Goal: Answer question/provide support

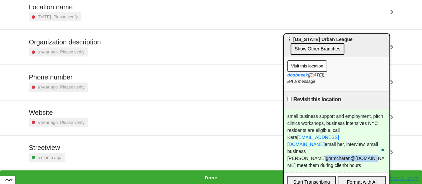
click at [288, 98] on input "Revisit this location" at bounding box center [289, 99] width 4 height 4
checkbox input "true"
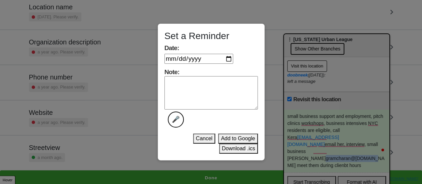
click at [229, 56] on input "Date:" at bounding box center [199, 59] width 69 height 10
type input "2025-10-15"
click at [183, 80] on textarea "Note: 🎤" at bounding box center [211, 92] width 93 height 33
type textarea "done"
click at [227, 151] on button "Download .ics" at bounding box center [238, 149] width 39 height 10
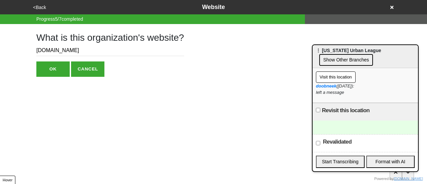
click at [41, 10] on button "<Back" at bounding box center [39, 8] width 17 height 8
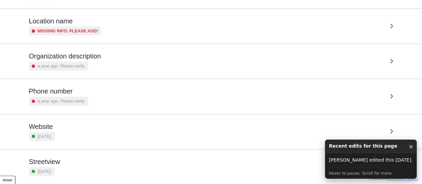
scroll to position [127, 0]
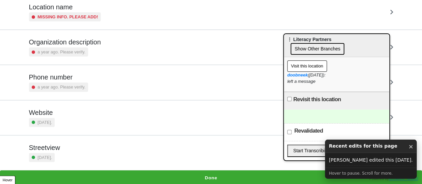
click at [413, 147] on button "×" at bounding box center [411, 146] width 5 height 9
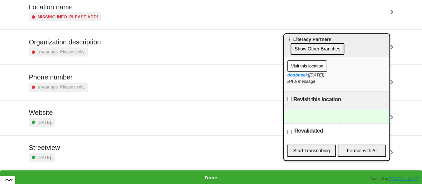
click at [78, 85] on small "a year ago. Please verify." at bounding box center [62, 87] width 48 height 6
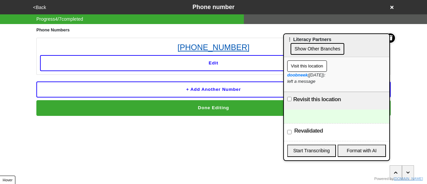
click at [217, 43] on link "212-725-9200" at bounding box center [213, 47] width 347 height 12
drag, startPoint x: 271, startPoint y: 34, endPoint x: 224, endPoint y: 43, distance: 47.5
click at [186, 49] on div "Phone Numbers 212-725-9200 Edit + Add another number Done Editing" at bounding box center [213, 70] width 355 height 92
copy link "212-725-9200"
click at [40, 8] on button "<Back" at bounding box center [39, 8] width 17 height 8
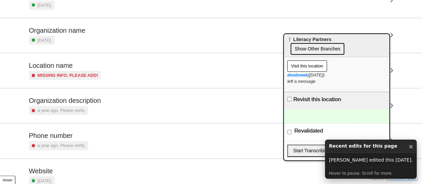
scroll to position [127, 0]
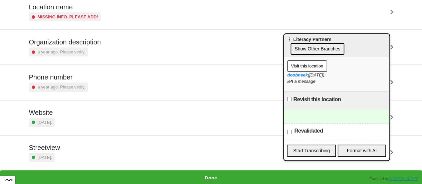
click at [53, 111] on h5 "Website" at bounding box center [42, 113] width 26 height 8
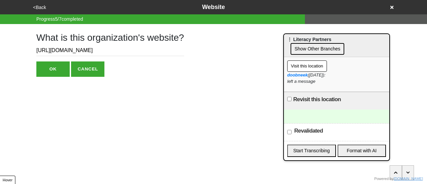
click at [84, 50] on input "https://literacypartners.org/join-a-class/" at bounding box center [110, 50] width 148 height 11
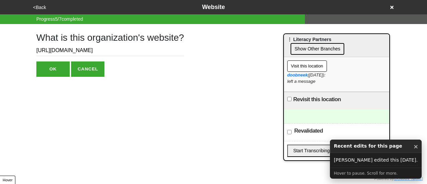
click at [84, 50] on input "https://literacypartners.org/join-a-class/" at bounding box center [110, 50] width 148 height 11
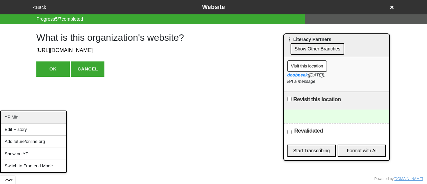
click at [24, 120] on div "YP Mini" at bounding box center [33, 117] width 65 height 12
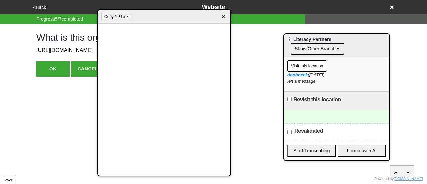
click at [120, 15] on button "Copy YP Link" at bounding box center [117, 16] width 30 height 9
click at [221, 16] on span "×" at bounding box center [223, 16] width 8 height 9
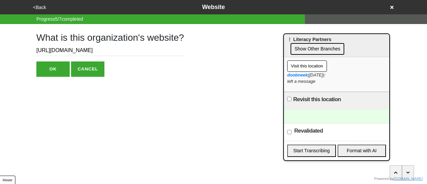
click at [41, 6] on button "<Back" at bounding box center [39, 8] width 17 height 8
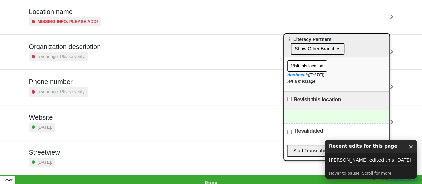
scroll to position [127, 0]
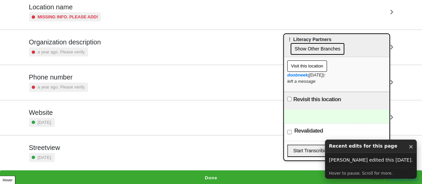
click at [198, 172] on button "Done" at bounding box center [211, 177] width 422 height 15
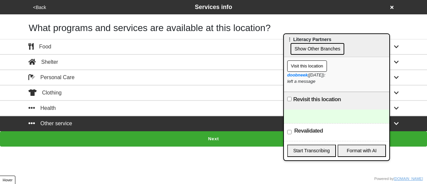
click at [113, 133] on button "Next" at bounding box center [213, 138] width 427 height 15
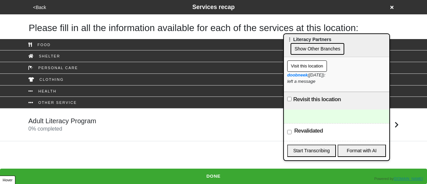
click at [106, 123] on div "Adult Literacy Program 0 % completed" at bounding box center [213, 125] width 381 height 16
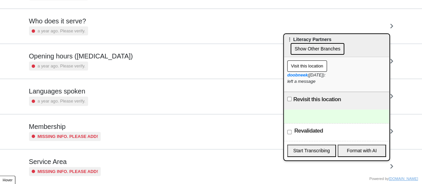
scroll to position [162, 0]
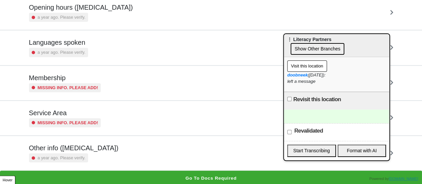
click at [87, 158] on div "a year ago. Please verify." at bounding box center [73, 157] width 89 height 9
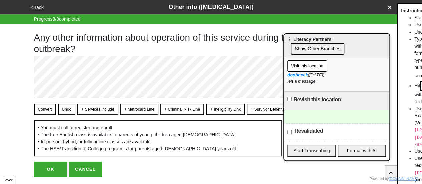
click at [43, 111] on button "Convert" at bounding box center [45, 109] width 22 height 11
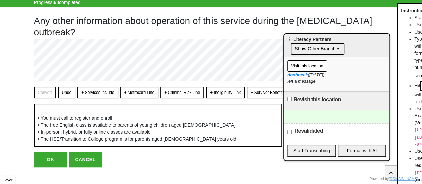
scroll to position [26, 0]
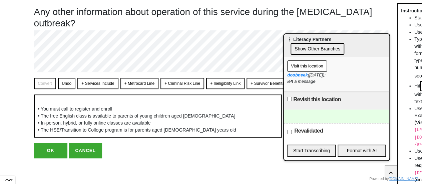
click at [55, 159] on html "<Back Other info (coronavirus) Progress 8 / 8 completed Any other information a…" at bounding box center [211, 79] width 422 height 211
click at [56, 153] on button "OK" at bounding box center [50, 150] width 33 height 15
type textarea "x"
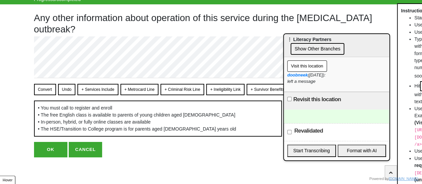
scroll to position [0, 0]
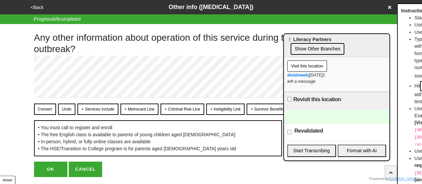
click at [53, 169] on button "OK" at bounding box center [50, 169] width 33 height 15
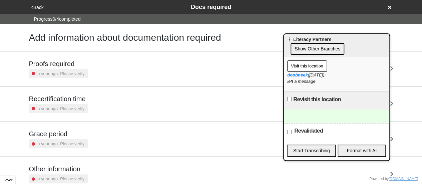
click at [36, 9] on button "<Back" at bounding box center [37, 8] width 17 height 8
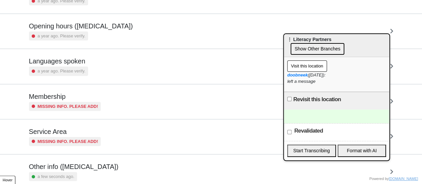
scroll to position [128, 0]
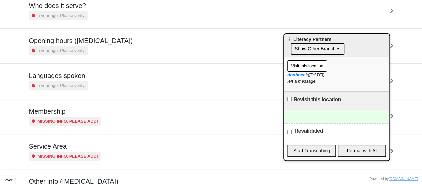
click at [84, 54] on div "a year ago. Please verify." at bounding box center [81, 50] width 104 height 9
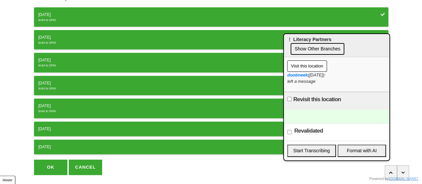
scroll to position [124, 0]
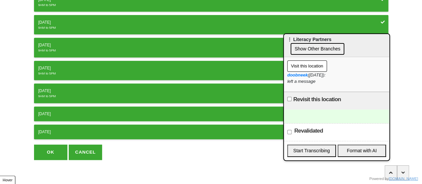
click at [57, 147] on button "OK" at bounding box center [50, 152] width 33 height 15
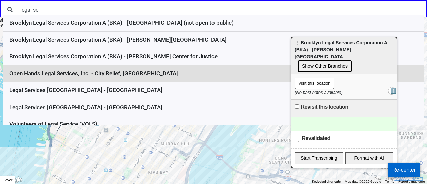
click at [151, 70] on li "Open Hands Legal Services, Inc. - City Relief, Salvation Army Building" at bounding box center [214, 73] width 422 height 17
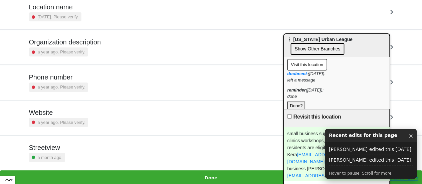
scroll to position [2, 0]
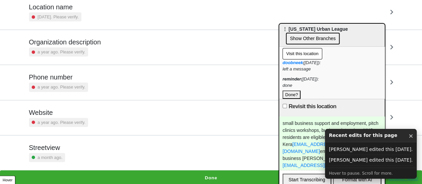
drag, startPoint x: 312, startPoint y: 38, endPoint x: 300, endPoint y: 16, distance: 24.5
click at [303, 26] on span "⋮ [US_STATE] Urban League" at bounding box center [315, 28] width 65 height 5
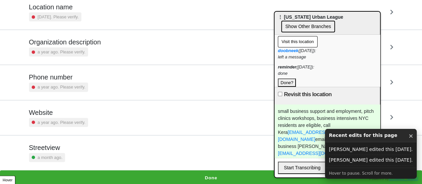
click at [313, 149] on div "small business support and employment, pitch clinics workshops, business intens…" at bounding box center [328, 131] width 106 height 53
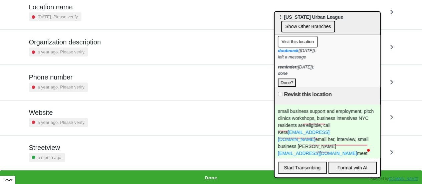
scroll to position [1, 0]
